Goal: Task Accomplishment & Management: Complete application form

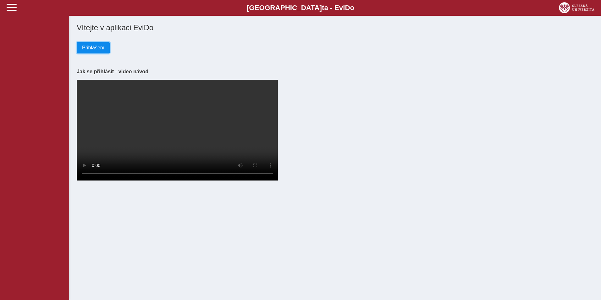
click at [96, 50] on span "Přihlášení" at bounding box center [93, 48] width 22 height 6
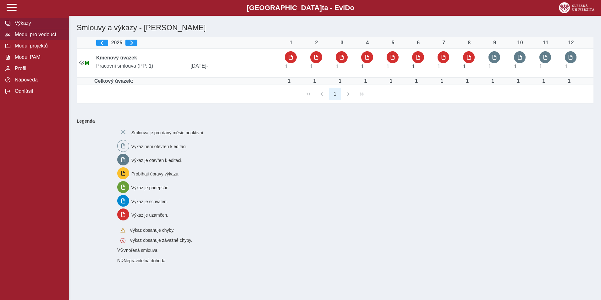
click at [27, 36] on span "Modul pro vedoucí" at bounding box center [38, 35] width 51 height 6
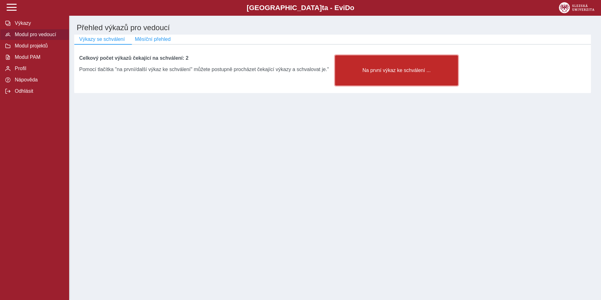
click at [391, 73] on span "Na první výkaz ke schválení ..." at bounding box center [396, 71] width 112 height 6
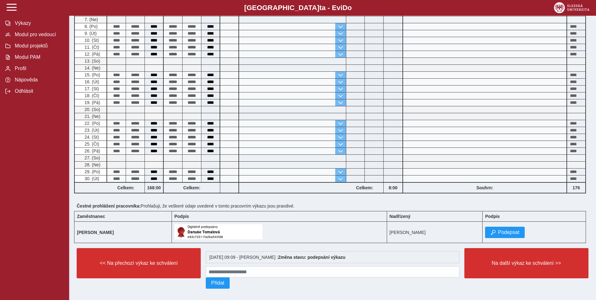
scroll to position [201, 0]
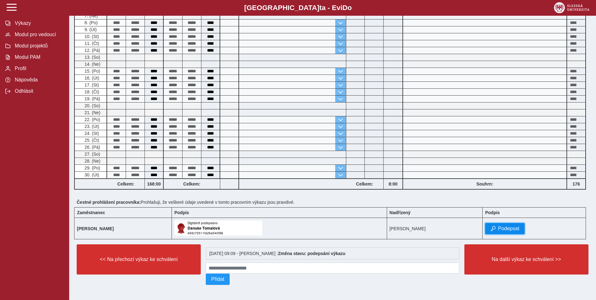
click at [517, 227] on span "Podepsat" at bounding box center [508, 229] width 21 height 6
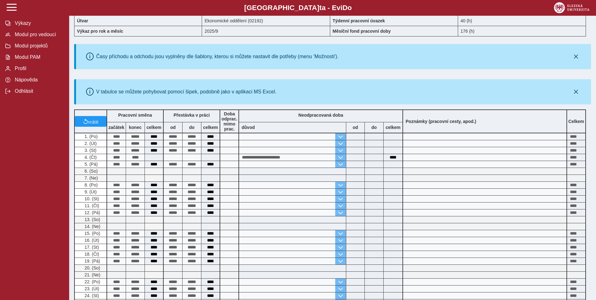
scroll to position [188, 0]
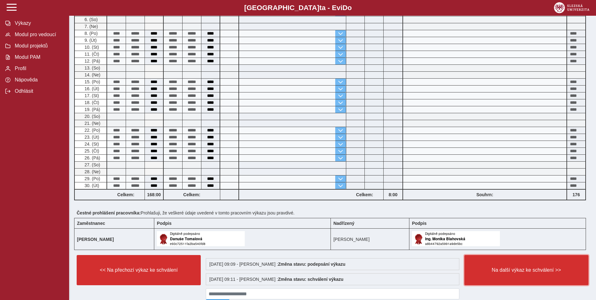
drag, startPoint x: 501, startPoint y: 269, endPoint x: 472, endPoint y: 255, distance: 31.9
click at [501, 269] on span "Na další výkaz ke schválení >>" at bounding box center [526, 270] width 113 height 6
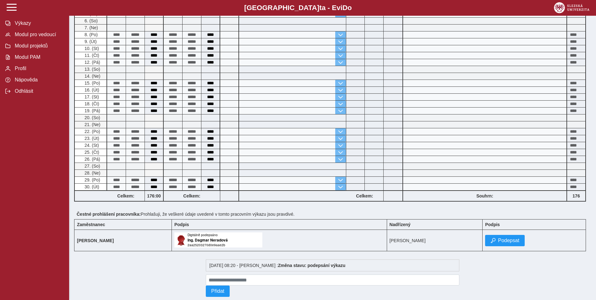
scroll to position [131, 0]
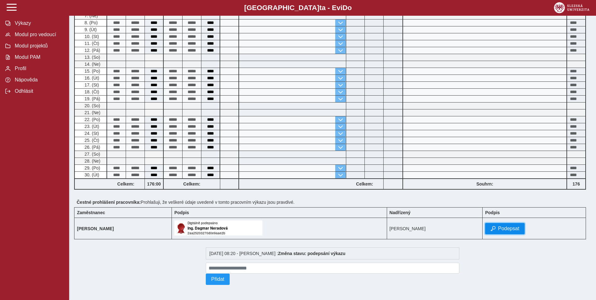
click at [519, 226] on span "Podepsat" at bounding box center [508, 229] width 21 height 6
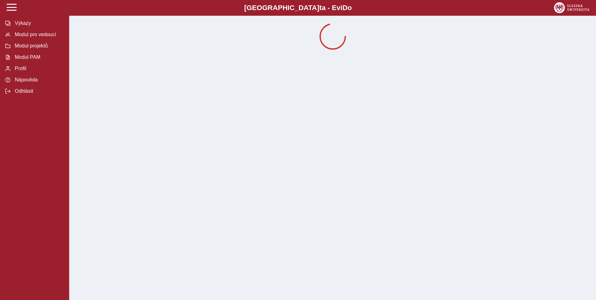
scroll to position [0, 0]
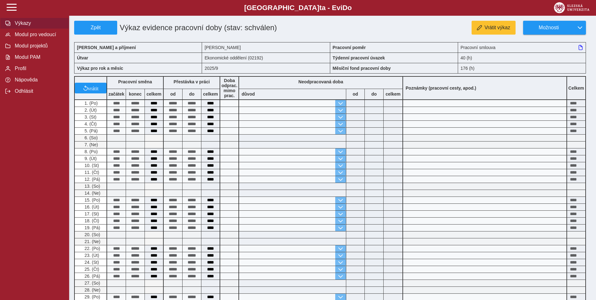
click at [23, 24] on span "Výkazy" at bounding box center [38, 23] width 51 height 6
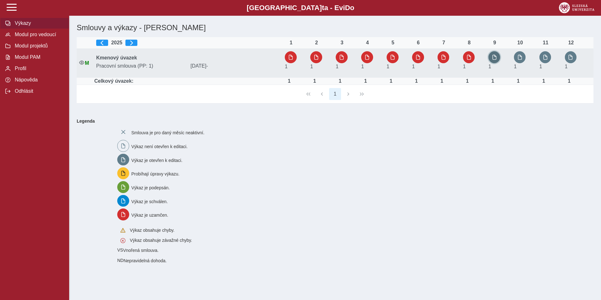
click at [497, 55] on span "button" at bounding box center [494, 57] width 5 height 5
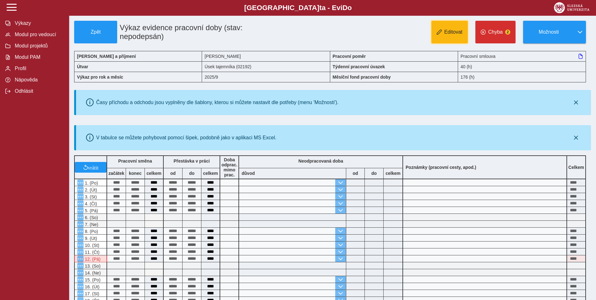
click at [451, 32] on span "Editovat" at bounding box center [453, 32] width 18 height 6
type input "**********"
type input "****"
type input "**********"
type input "****"
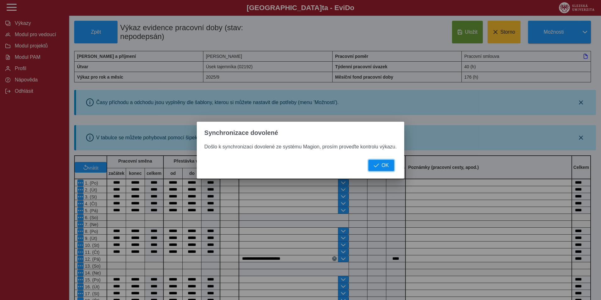
click at [381, 164] on span "OK" at bounding box center [384, 165] width 7 height 6
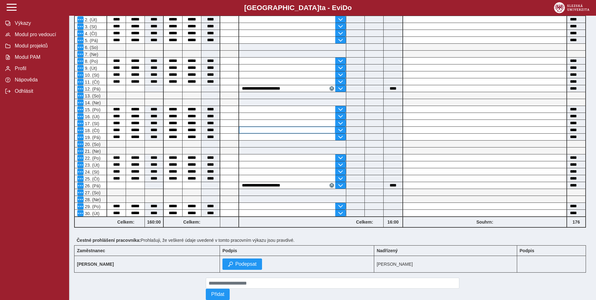
scroll to position [188, 0]
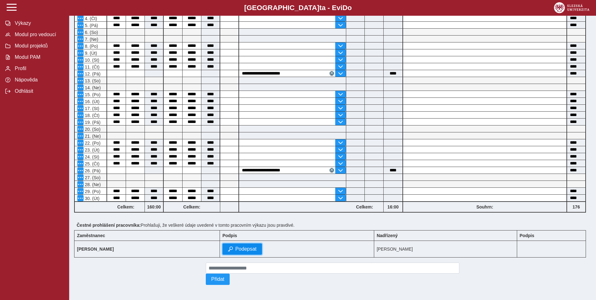
click at [256, 247] on span "Podepsat" at bounding box center [245, 249] width 21 height 6
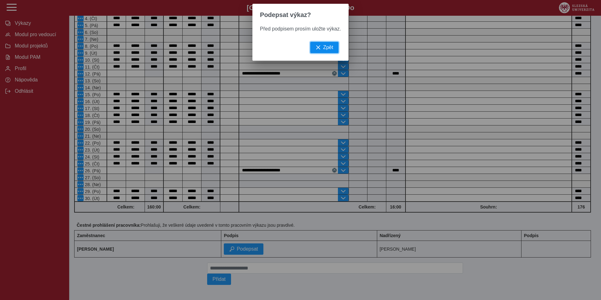
click at [319, 50] on span "button" at bounding box center [317, 47] width 5 height 5
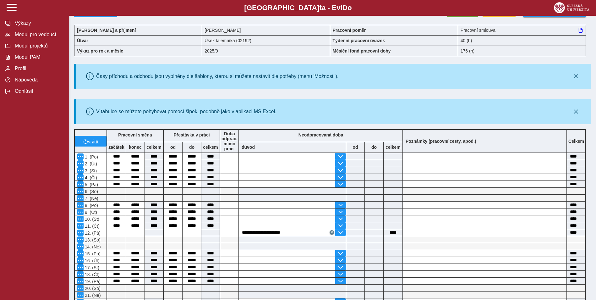
scroll to position [0, 0]
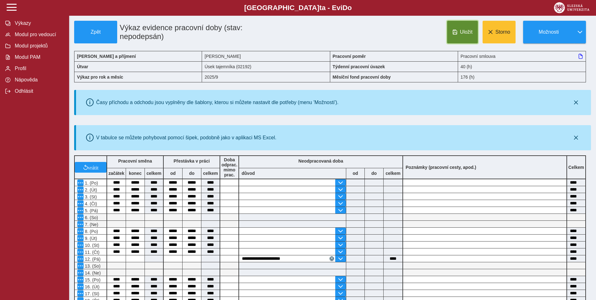
click at [462, 31] on span "Uložit" at bounding box center [466, 32] width 13 height 6
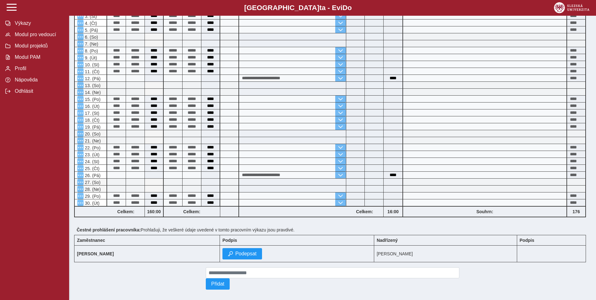
scroll to position [188, 0]
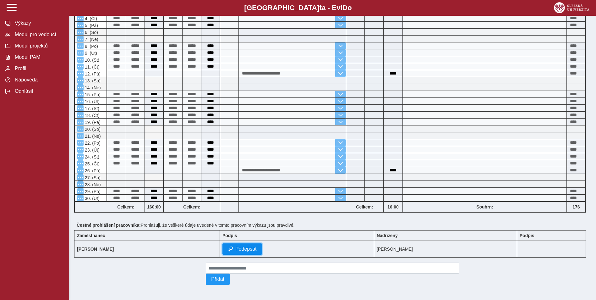
click at [257, 246] on span "Podepsat" at bounding box center [245, 249] width 21 height 6
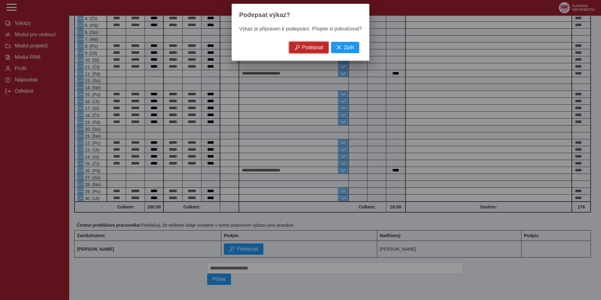
click at [311, 50] on span "Podepsat" at bounding box center [312, 48] width 21 height 6
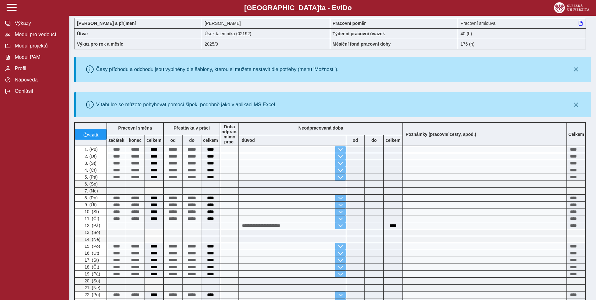
scroll to position [0, 0]
